Goal: Information Seeking & Learning: Learn about a topic

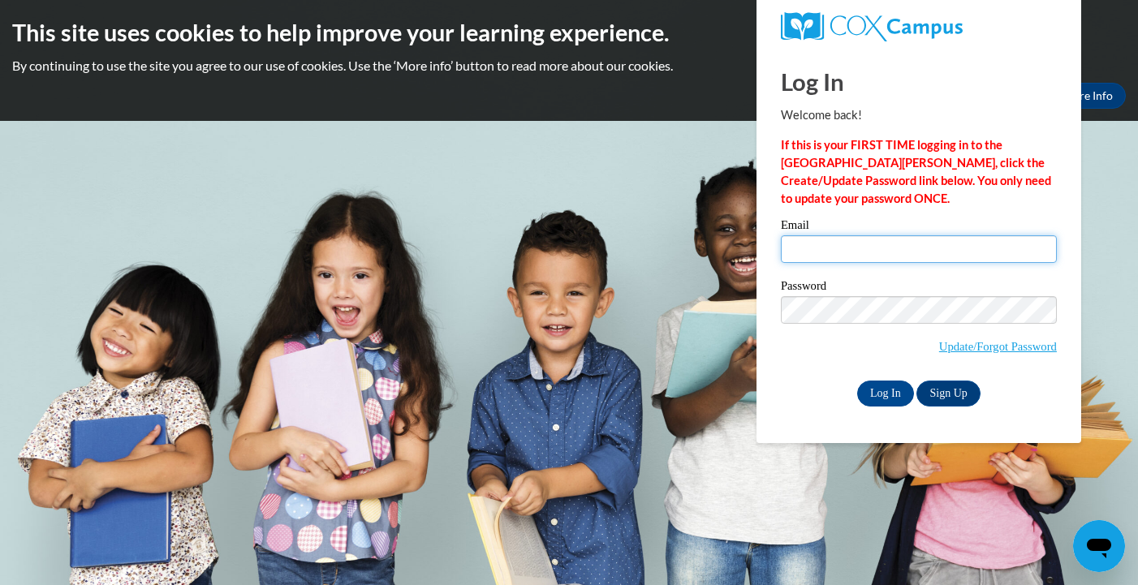
click at [827, 252] on input "Email" at bounding box center [919, 249] width 276 height 28
type input "skissinger@buckeyeschools.org"
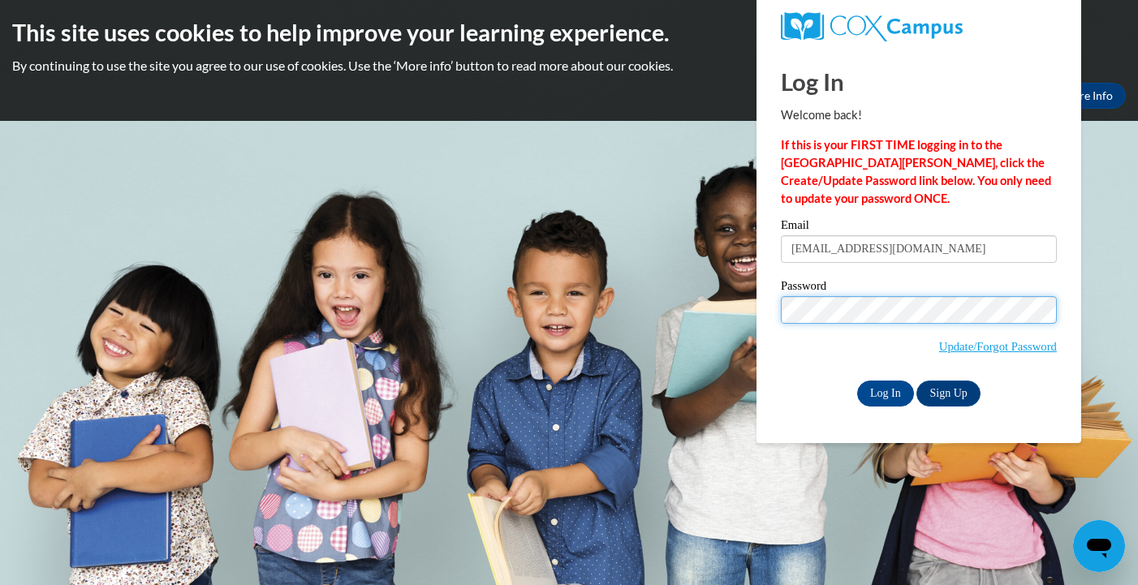
click at [857, 381] on input "Log In" at bounding box center [885, 394] width 57 height 26
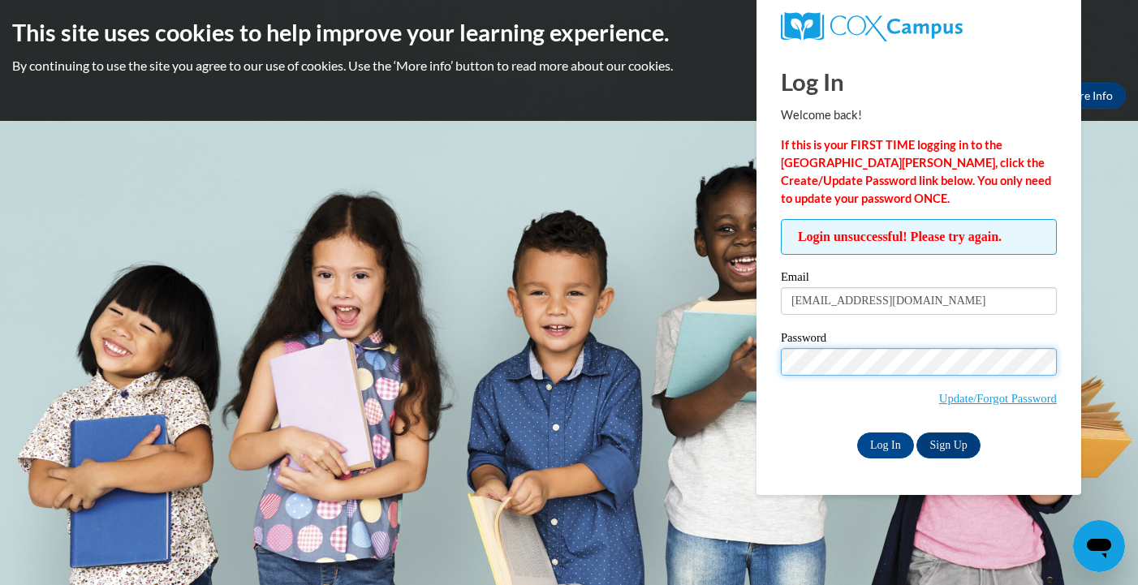
click at [857, 433] on input "Log In" at bounding box center [885, 446] width 57 height 26
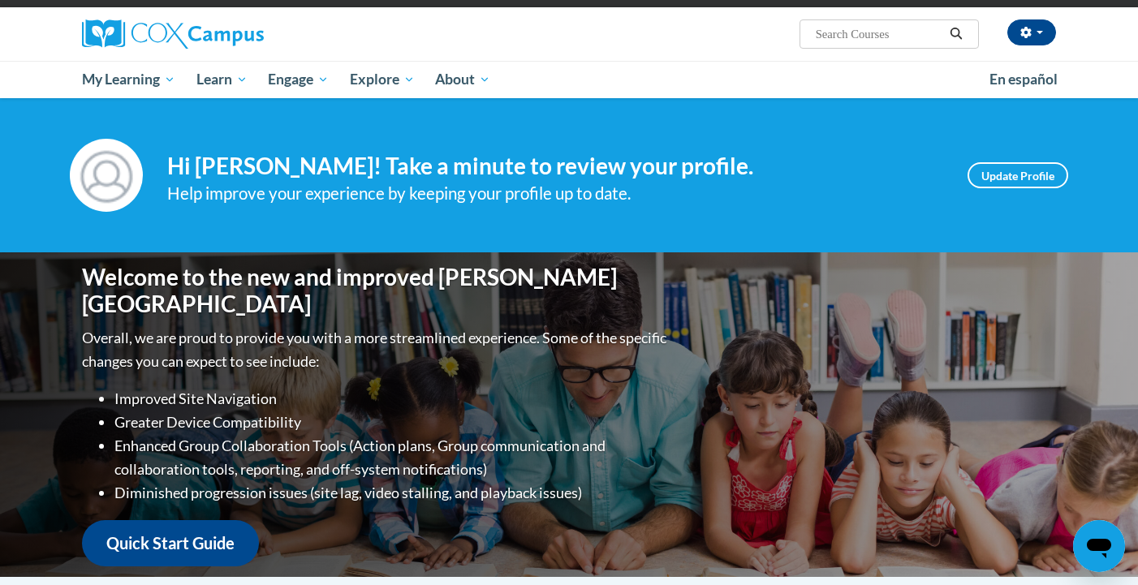
scroll to position [118, 0]
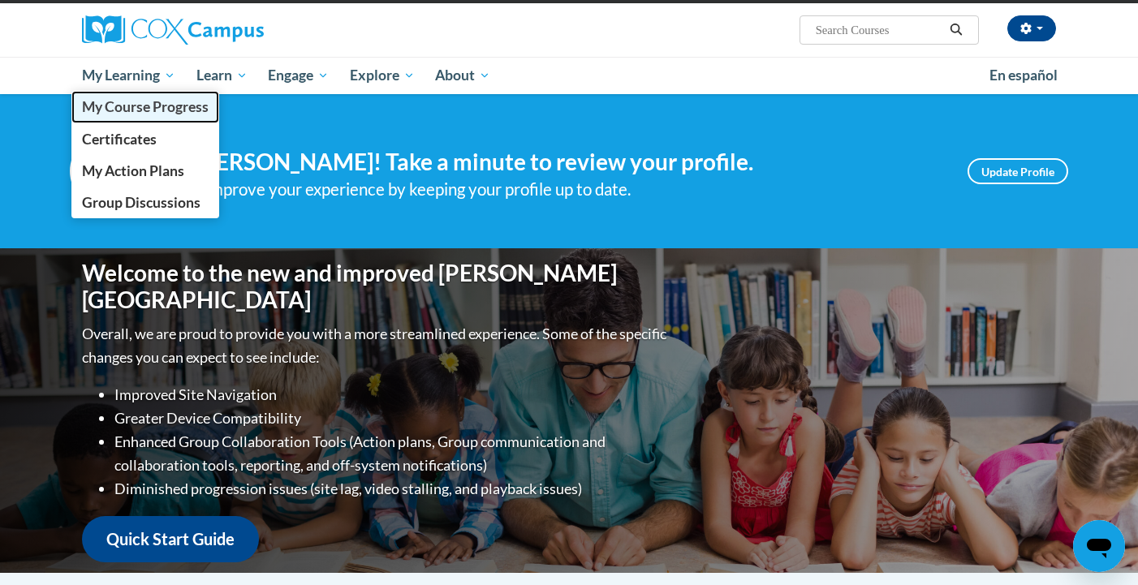
click at [114, 104] on span "My Course Progress" at bounding box center [145, 106] width 127 height 17
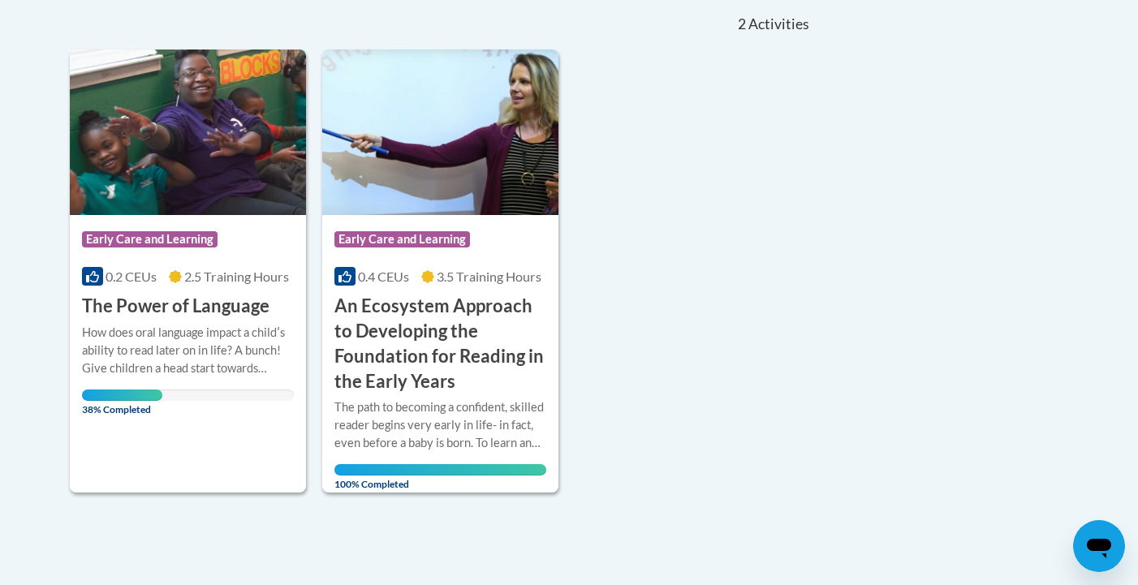
scroll to position [368, 0]
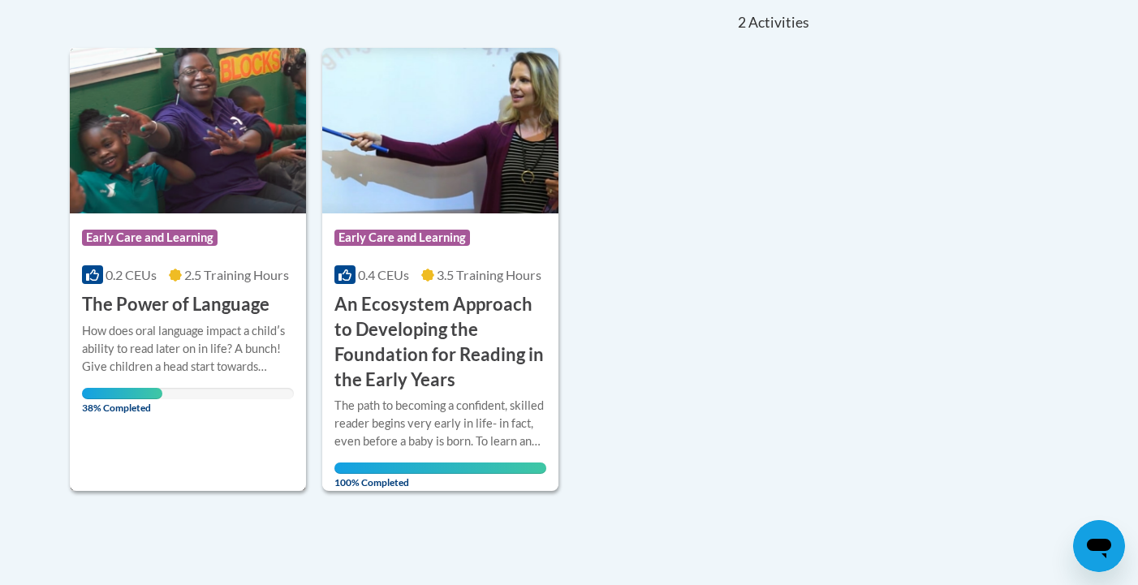
click at [216, 357] on div "How does oral language impact a childʹs ability to read later on in life? A bun…" at bounding box center [188, 349] width 212 height 54
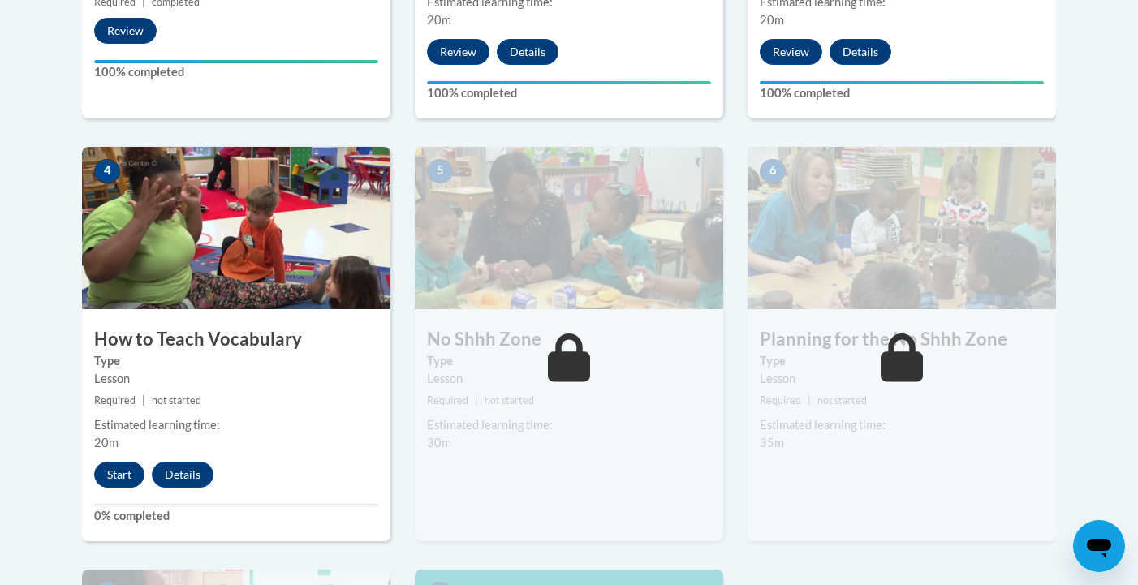
scroll to position [851, 0]
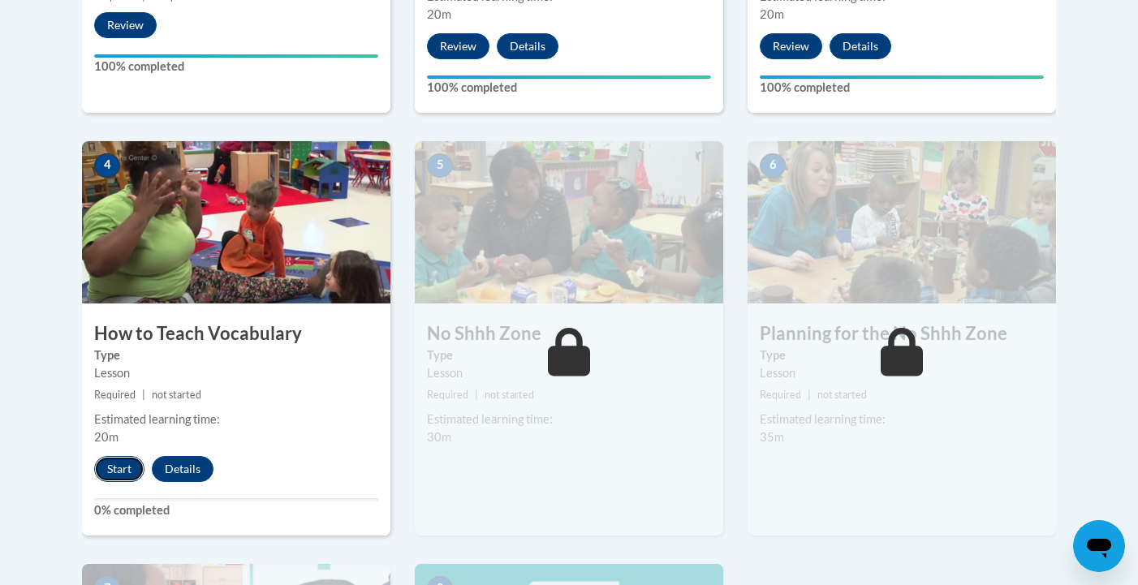
click at [116, 469] on button "Start" at bounding box center [119, 469] width 50 height 26
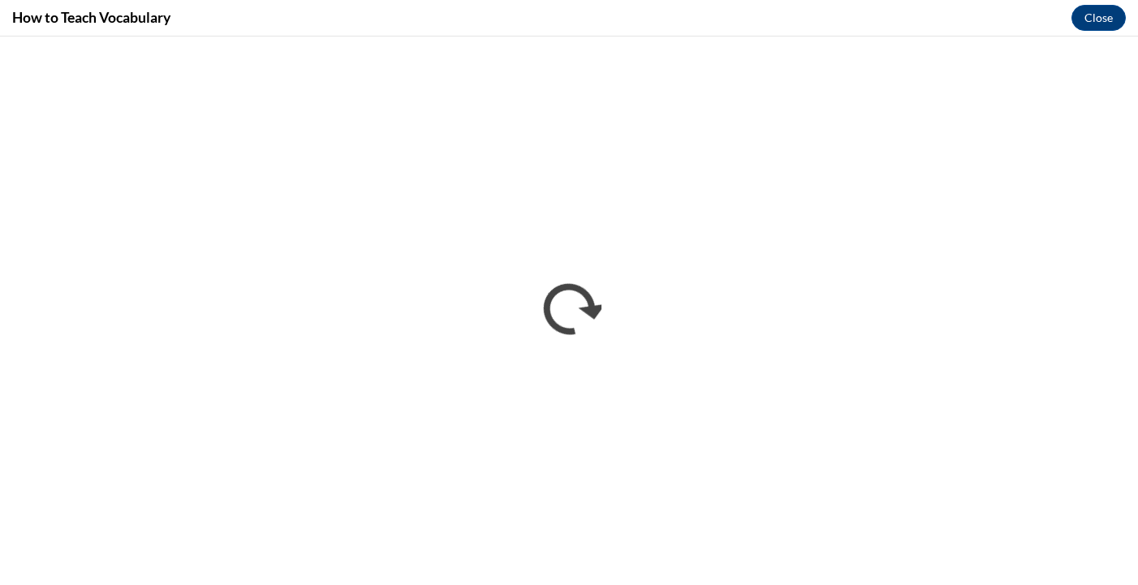
scroll to position [0, 0]
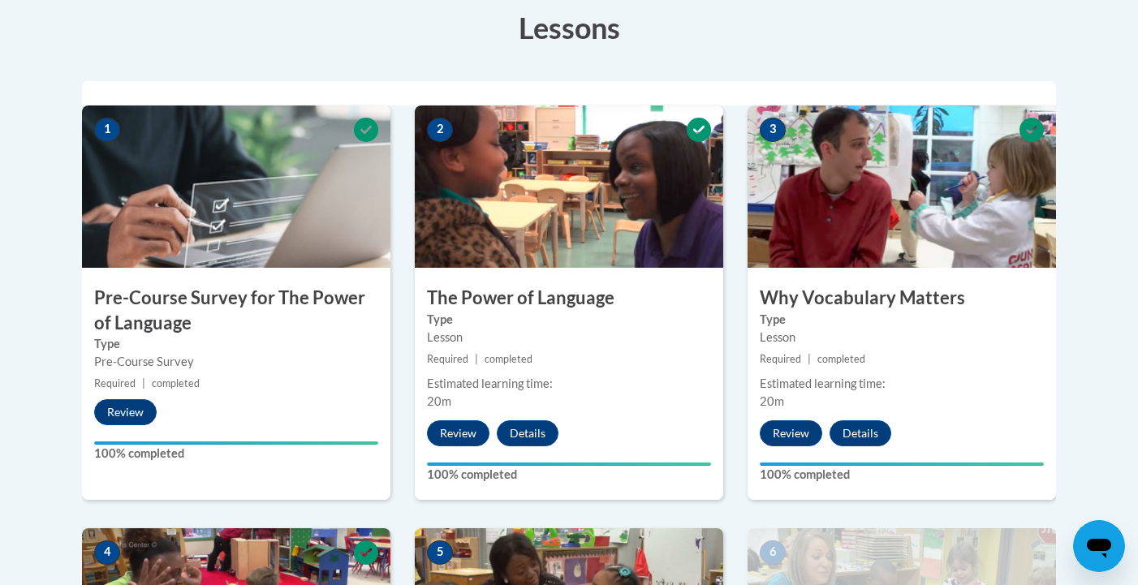
scroll to position [419, 0]
